Goal: Book appointment/travel/reservation

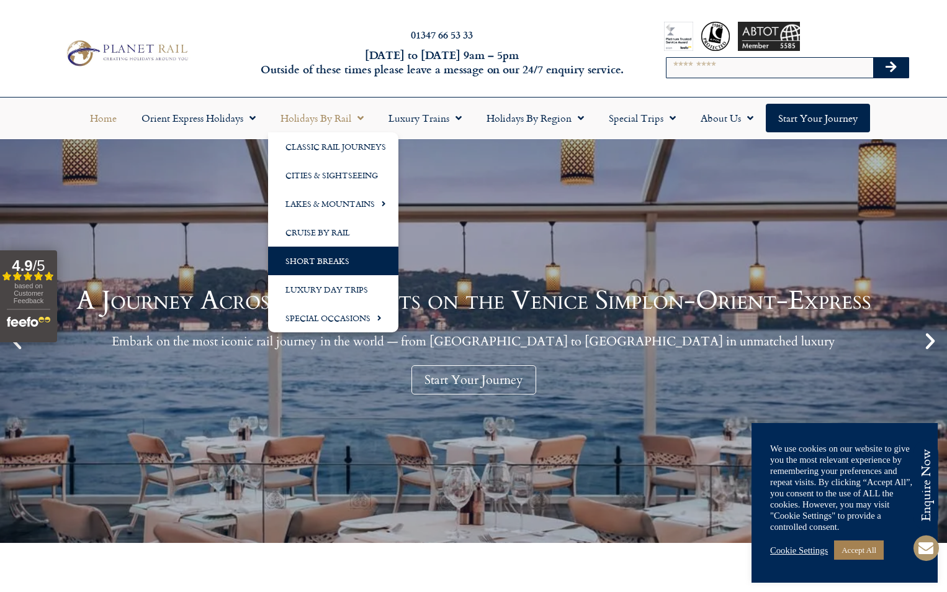
click at [309, 259] on link "Short Breaks" at bounding box center [333, 260] width 130 height 29
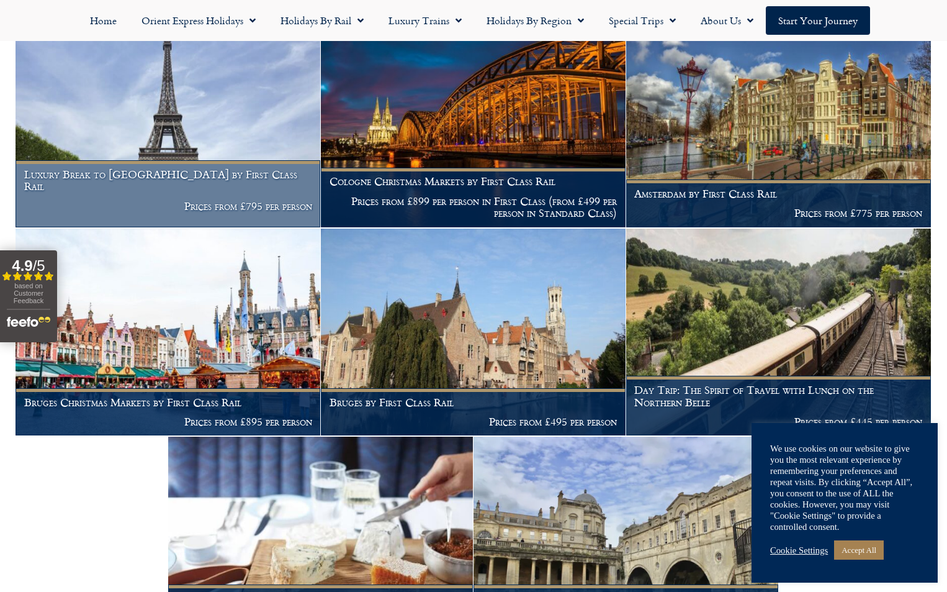
scroll to position [2421, 0]
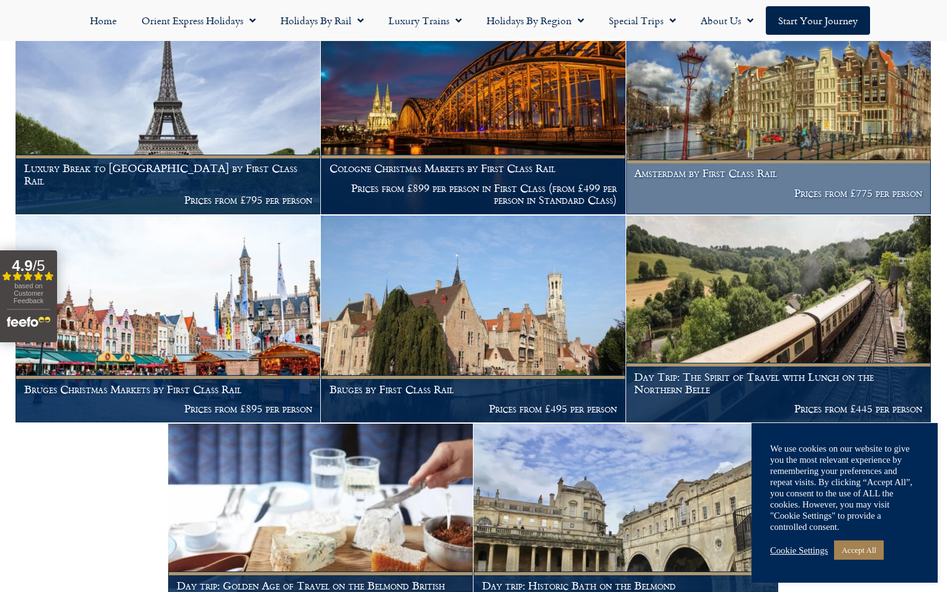
click at [723, 178] on h1 "Amsterdam by First Class Rail" at bounding box center [778, 173] width 288 height 12
